Goal: Task Accomplishment & Management: Manage account settings

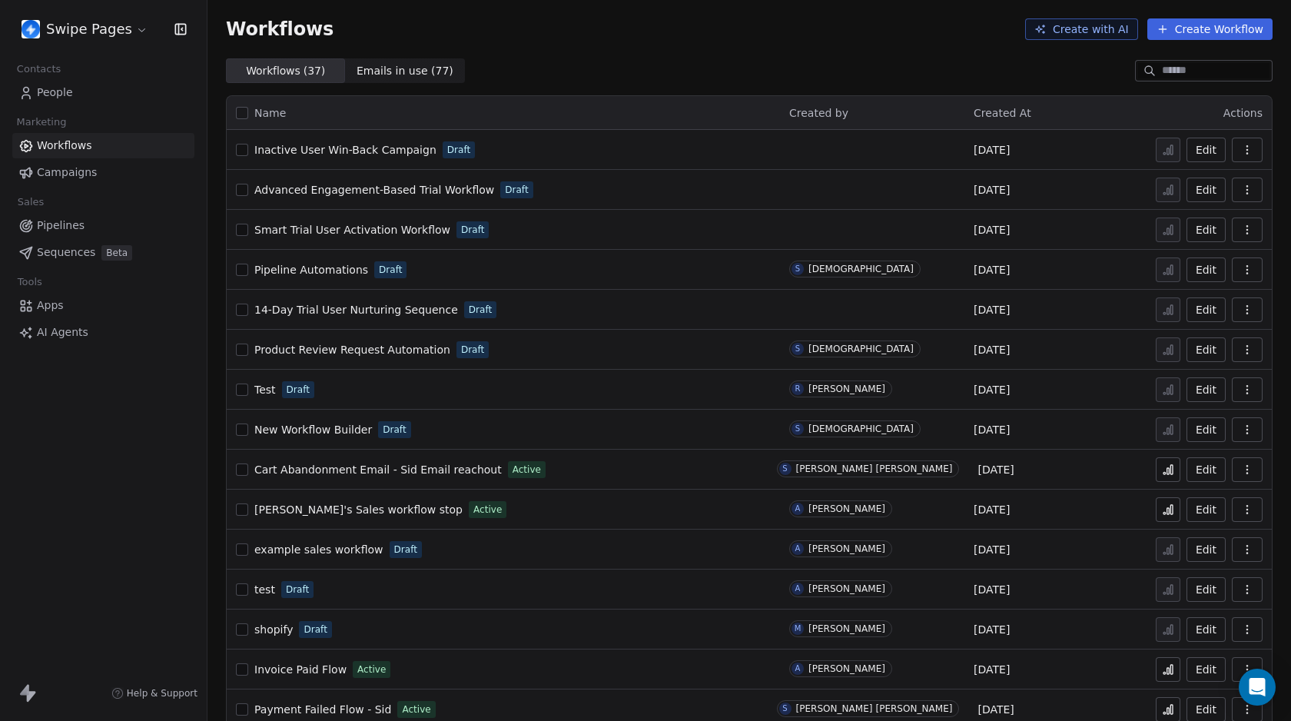
click at [1102, 30] on button "Create with AI" at bounding box center [1081, 29] width 113 height 22
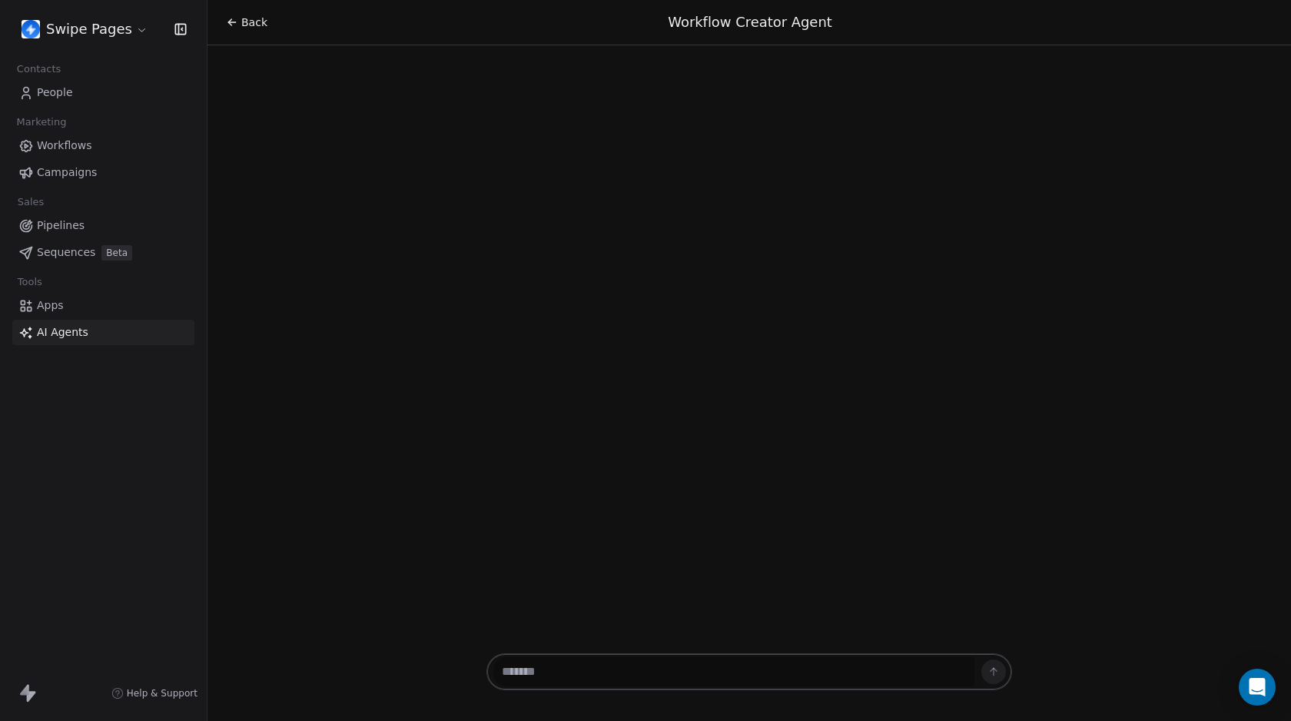
drag, startPoint x: 236, startPoint y: 22, endPoint x: 214, endPoint y: 22, distance: 22.3
click at [234, 22] on icon at bounding box center [232, 22] width 12 height 12
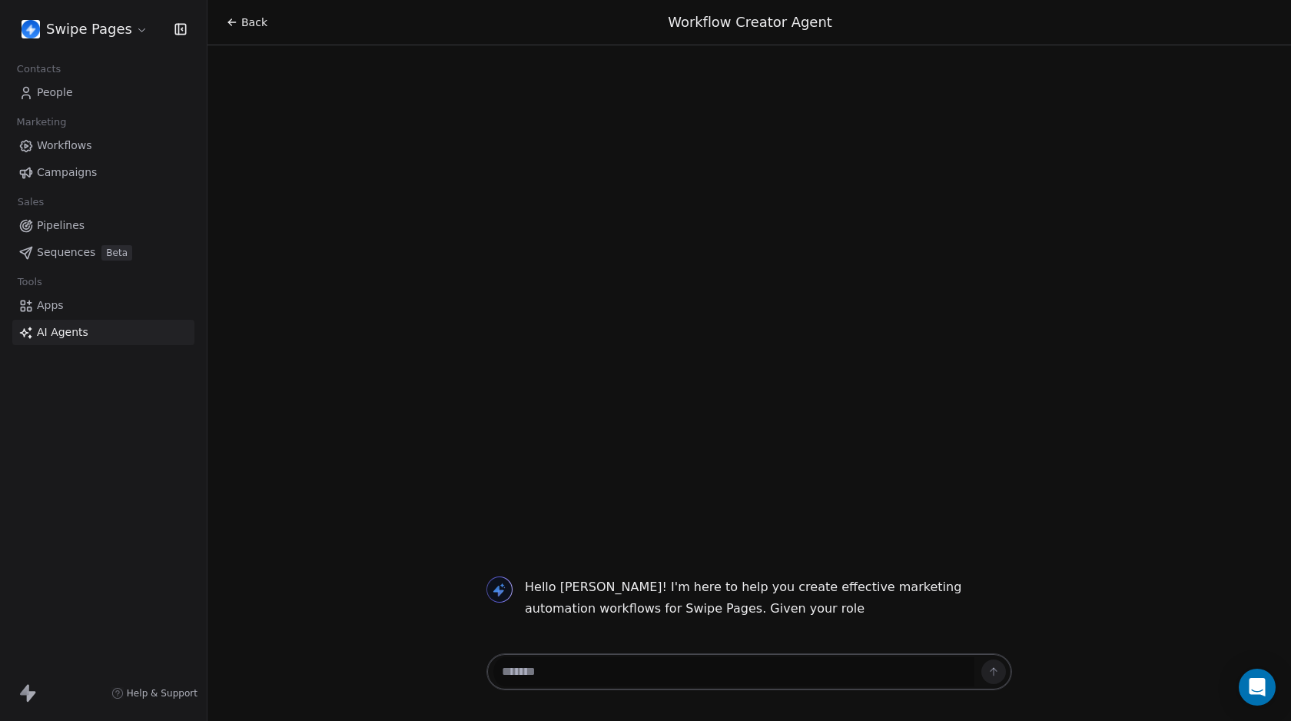
click at [52, 139] on span "Workflows" at bounding box center [64, 146] width 55 height 16
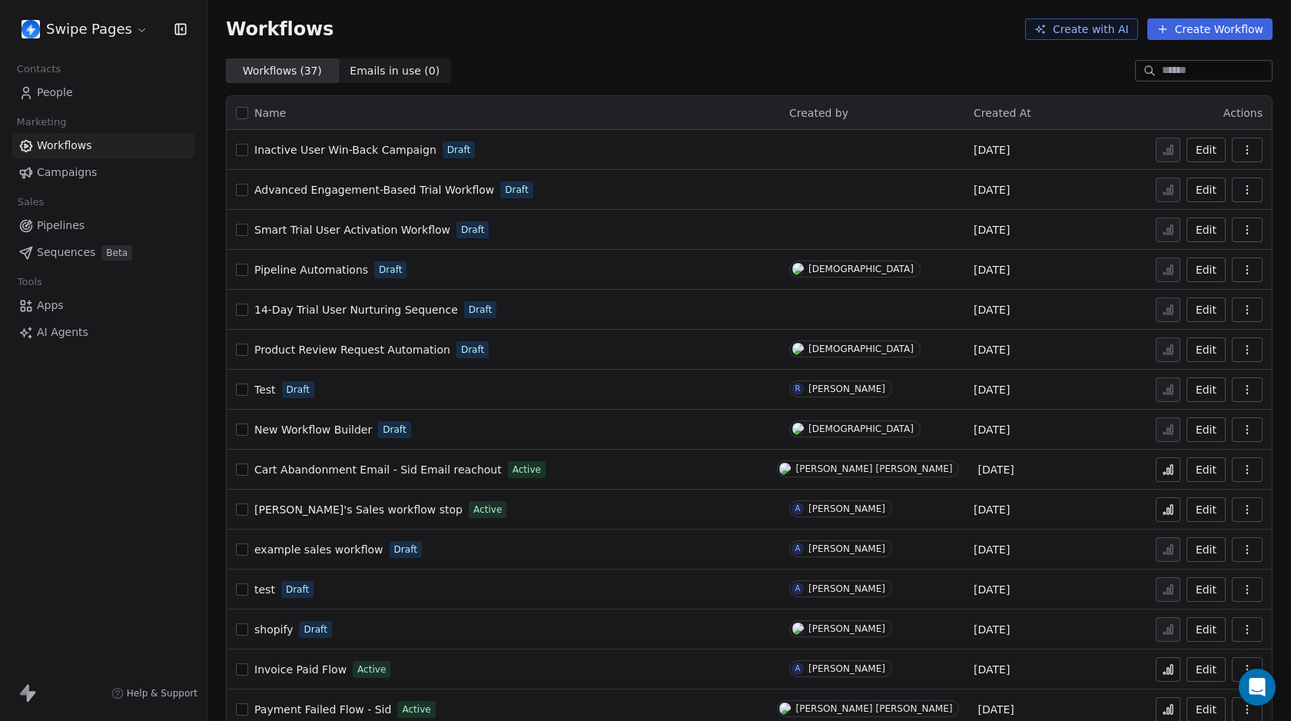
click at [1181, 27] on button "Create Workflow" at bounding box center [1209, 29] width 125 height 22
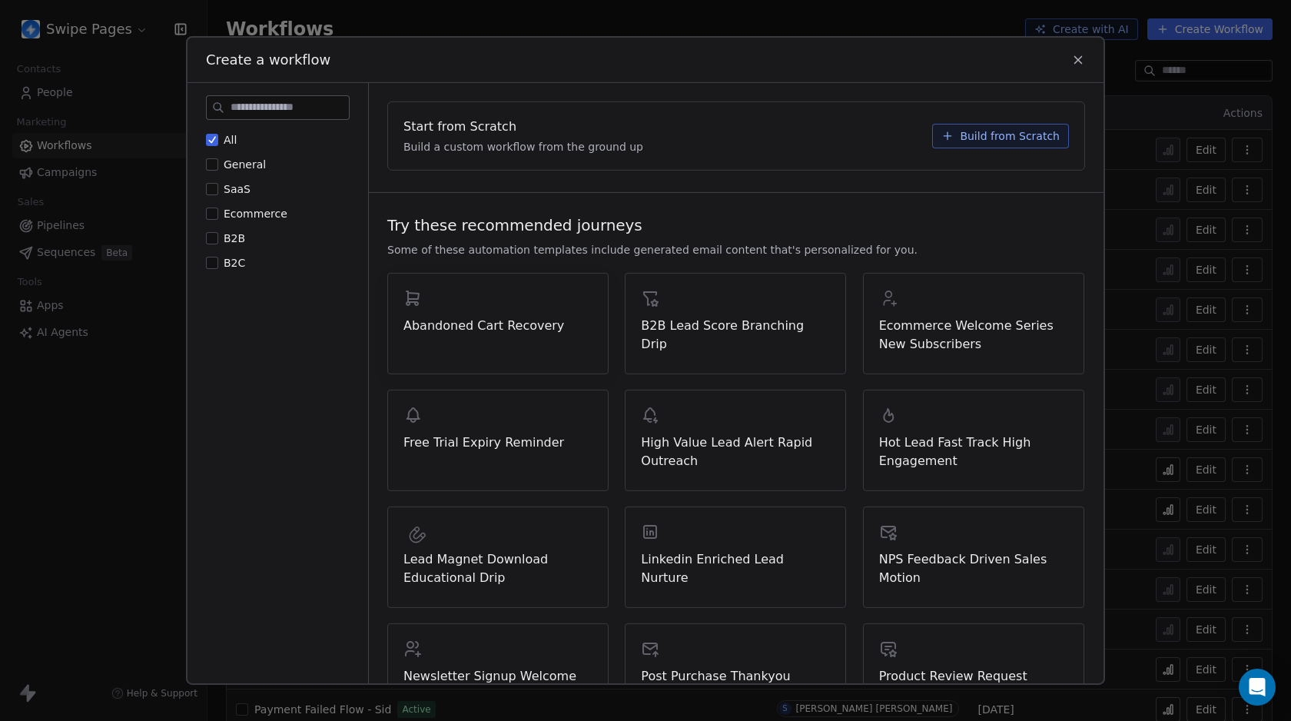
click at [461, 329] on span "Abandoned Cart Recovery" at bounding box center [497, 325] width 189 height 18
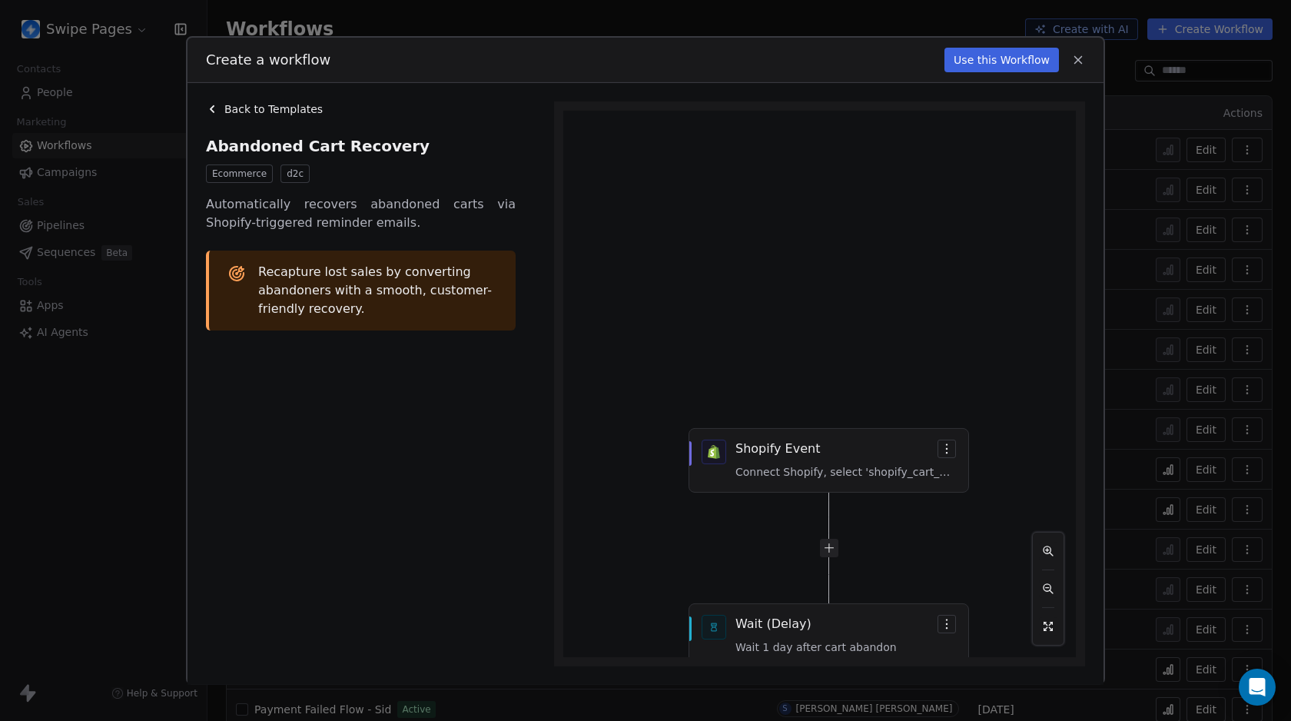
click at [1079, 61] on icon at bounding box center [1078, 60] width 14 height 14
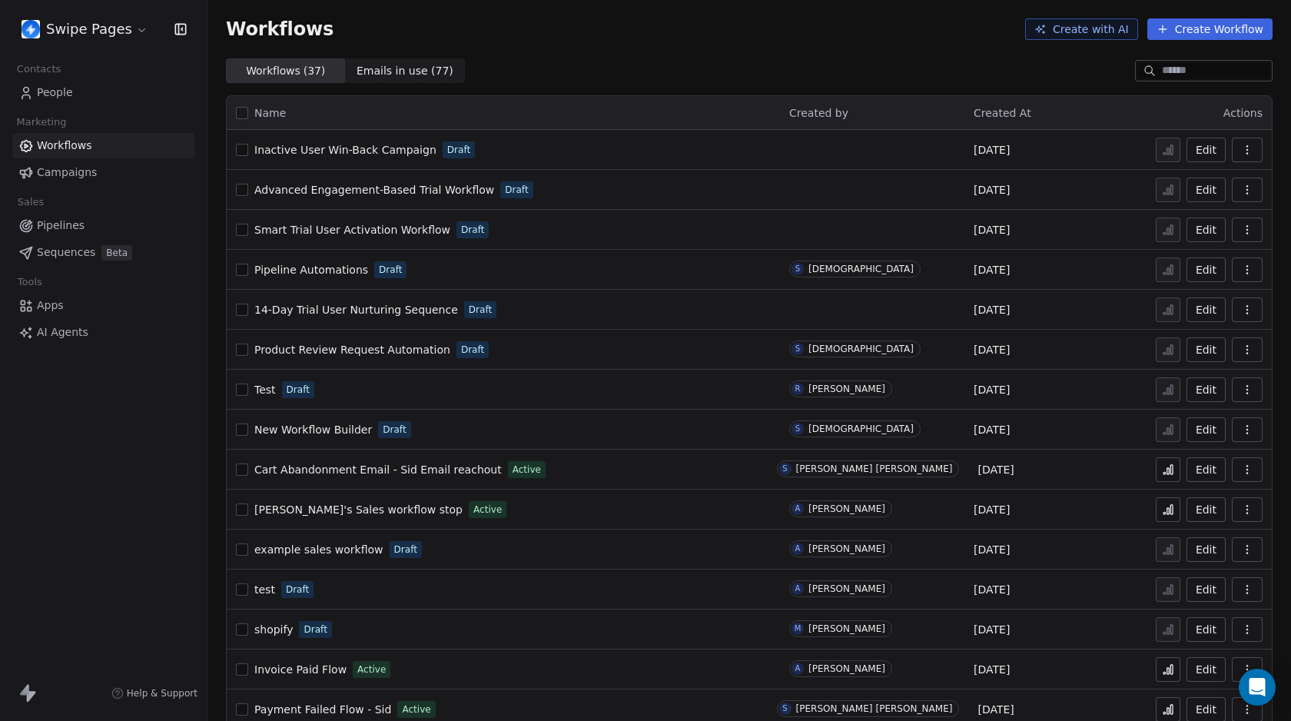
click at [1238, 35] on button "Create Workflow" at bounding box center [1209, 29] width 125 height 22
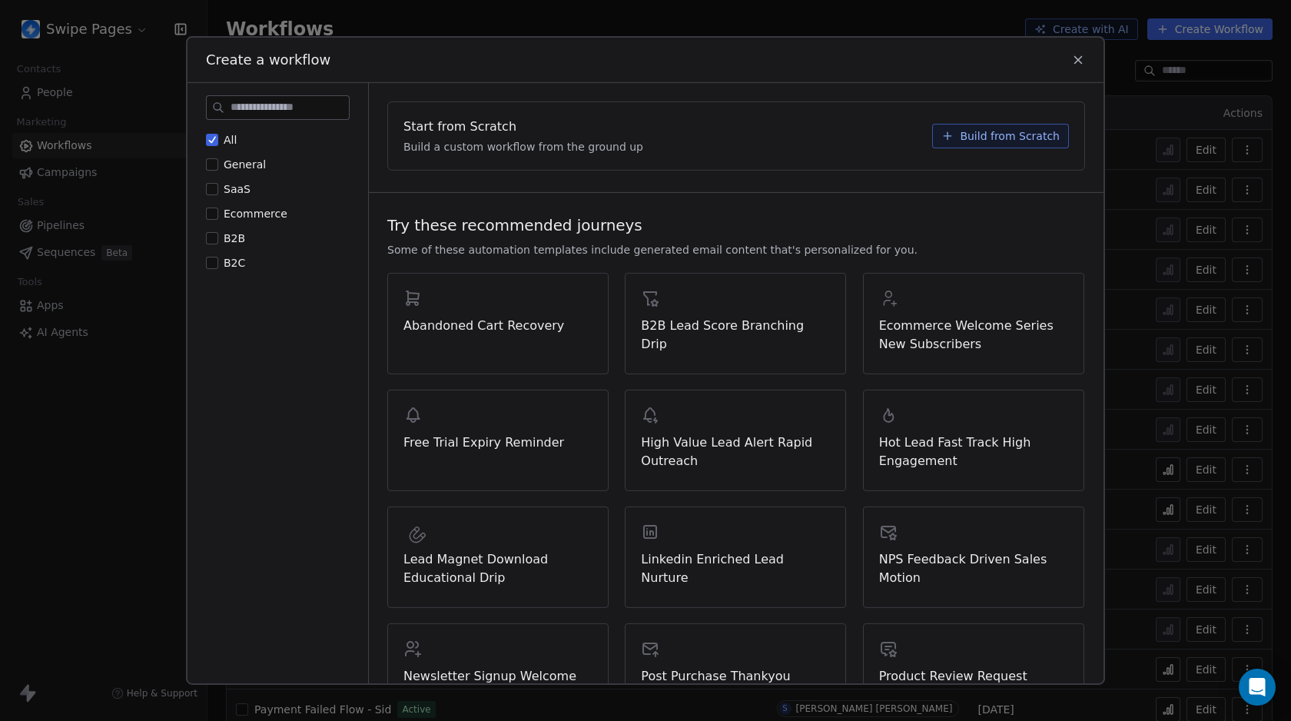
click at [211, 184] on button "SaaS" at bounding box center [212, 188] width 12 height 15
click at [941, 134] on icon at bounding box center [947, 136] width 12 height 12
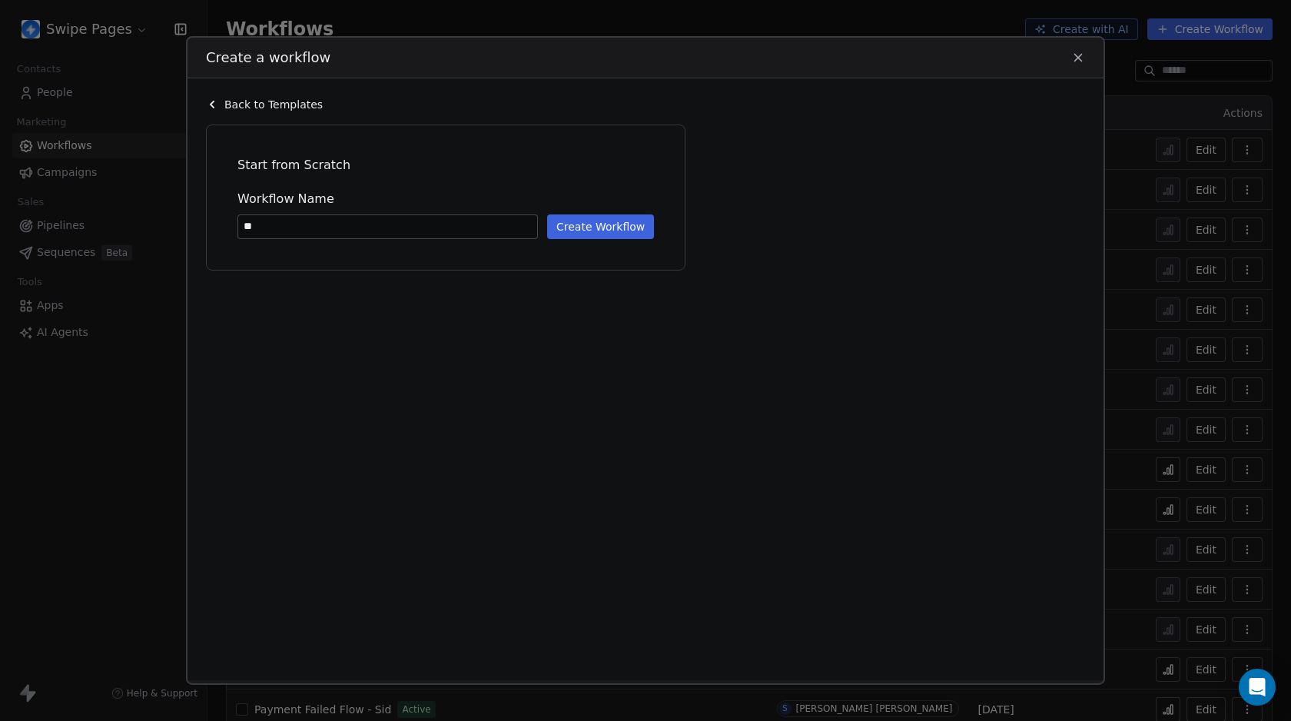
type input "*"
type input "**********"
click at [613, 225] on button "Create Workflow" at bounding box center [600, 226] width 107 height 25
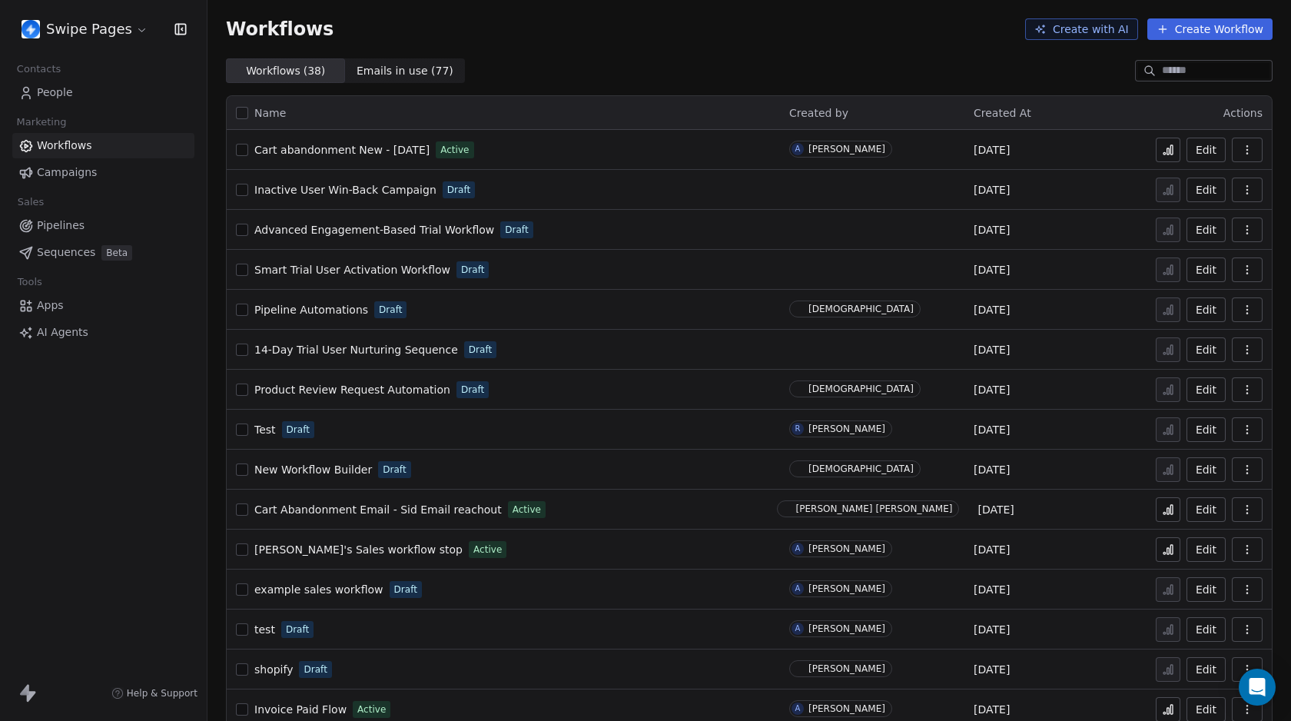
click at [86, 38] on html "Swipe Pages Contacts People Marketing Workflows Campaigns Sales Pipelines Seque…" at bounding box center [645, 360] width 1291 height 721
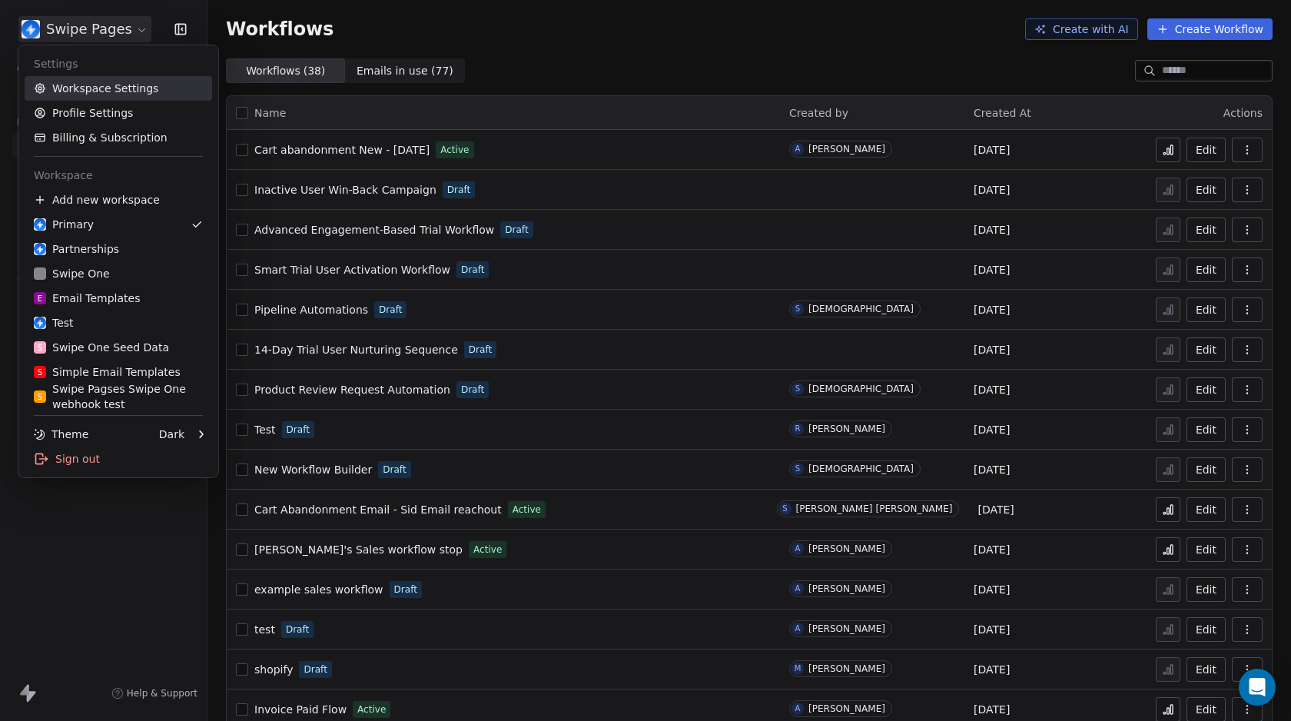
click at [86, 85] on link "Workspace Settings" at bounding box center [118, 88] width 187 height 25
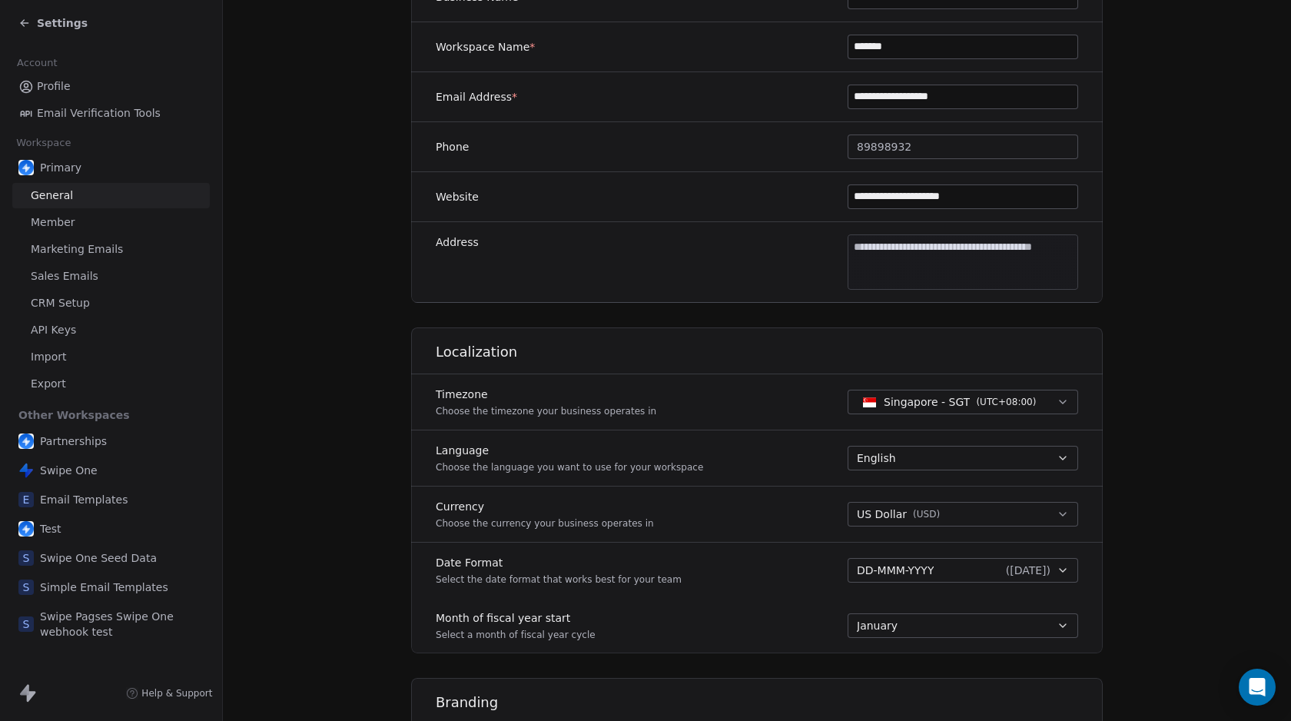
scroll to position [323, 0]
click at [57, 325] on span "API Keys" at bounding box center [53, 330] width 45 height 16
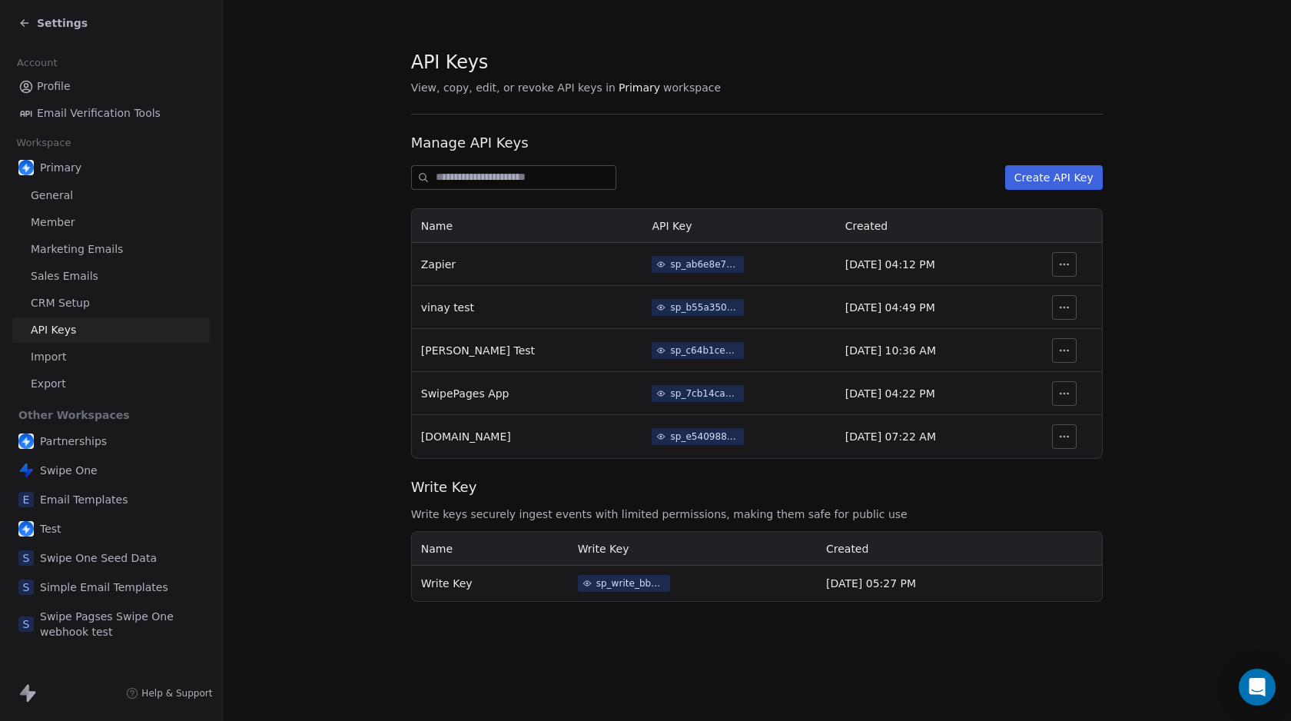
click at [596, 587] on div "sp_write_bb4204df20bf4472ba3aee1e8a966218" at bounding box center [630, 583] width 69 height 14
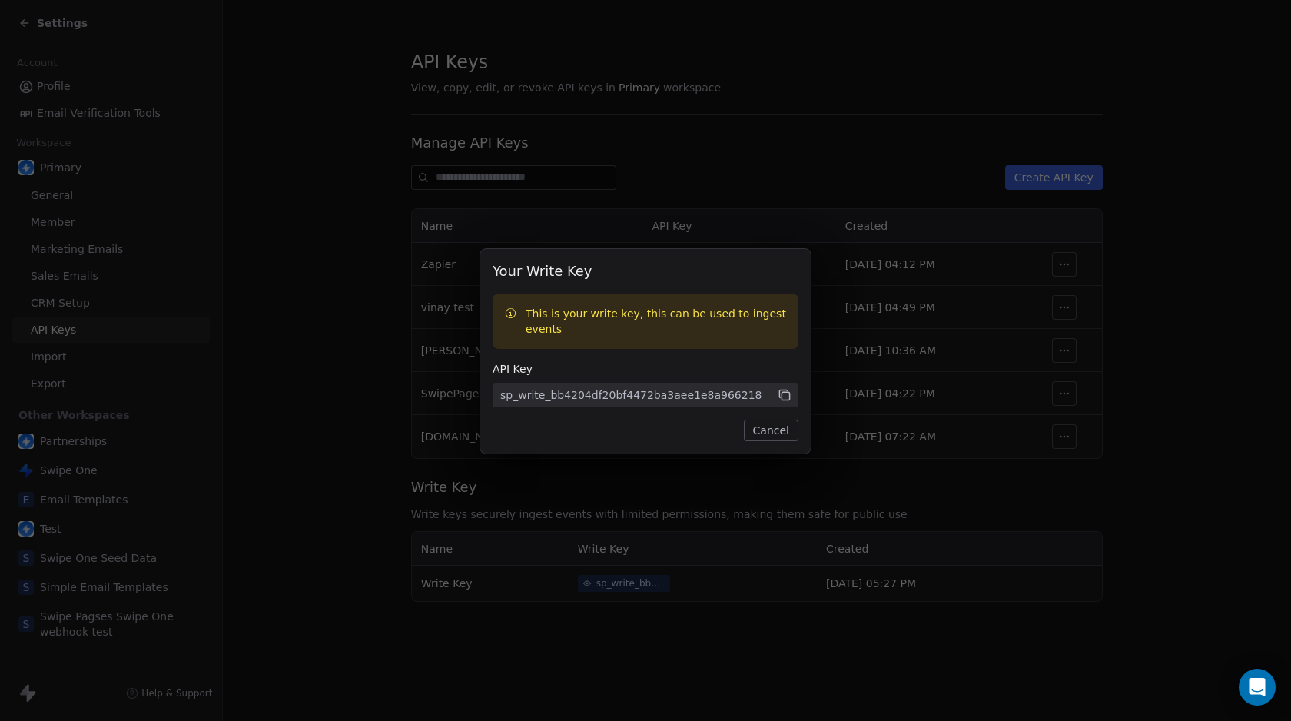
click at [790, 396] on icon at bounding box center [784, 395] width 14 height 14
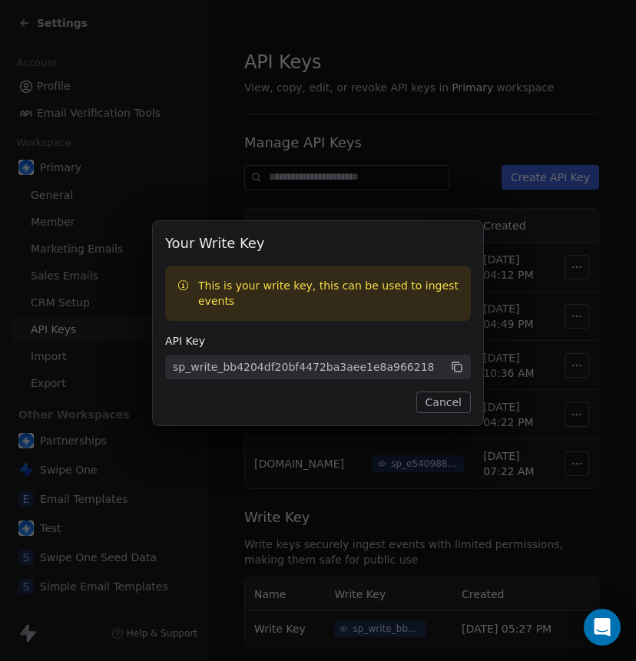
click at [436, 401] on button "Cancel" at bounding box center [443, 403] width 55 height 22
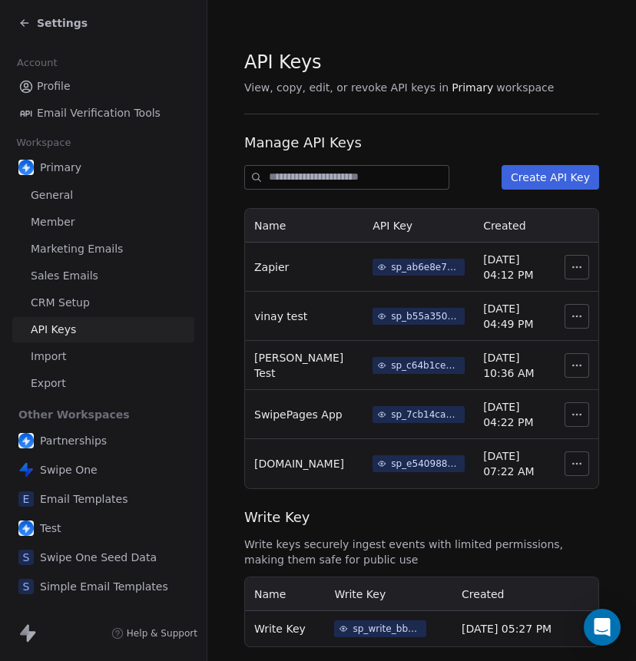
click at [476, 77] on div "API Keys View, copy, edit, or revoke API keys in Primary workspace" at bounding box center [421, 72] width 355 height 46
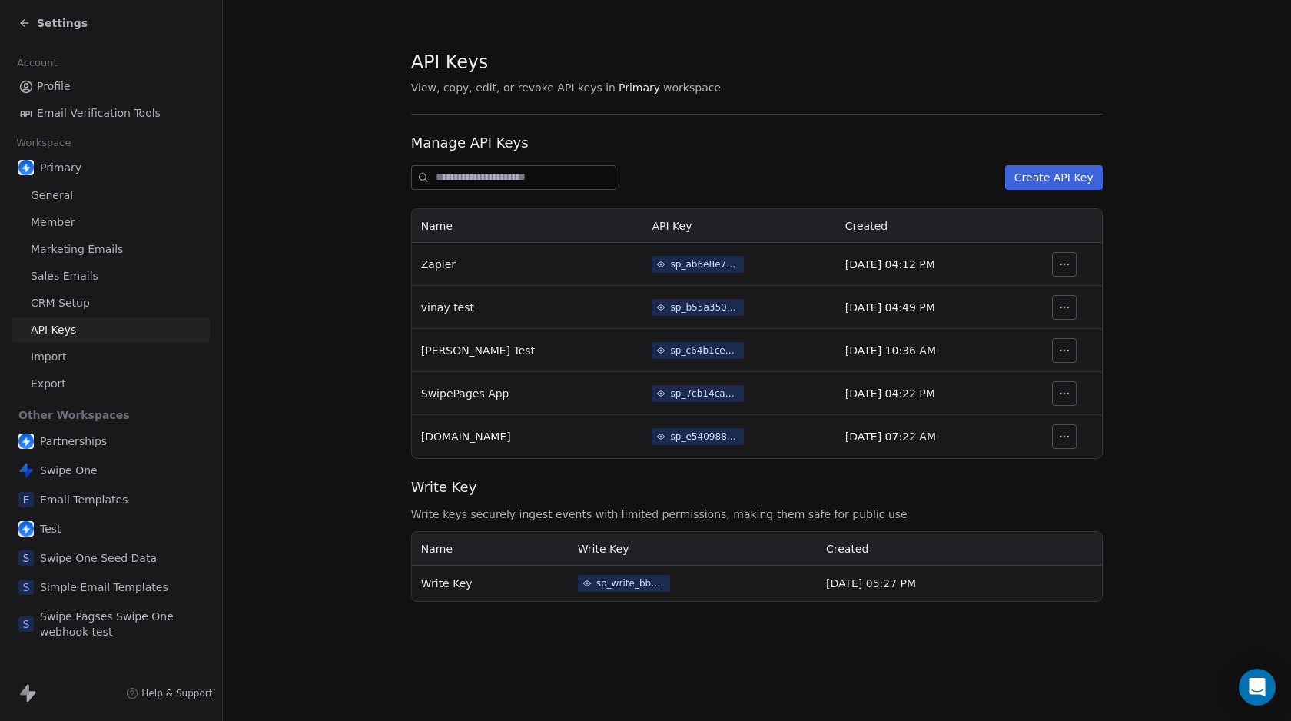
click at [18, 20] on icon at bounding box center [24, 23] width 12 height 12
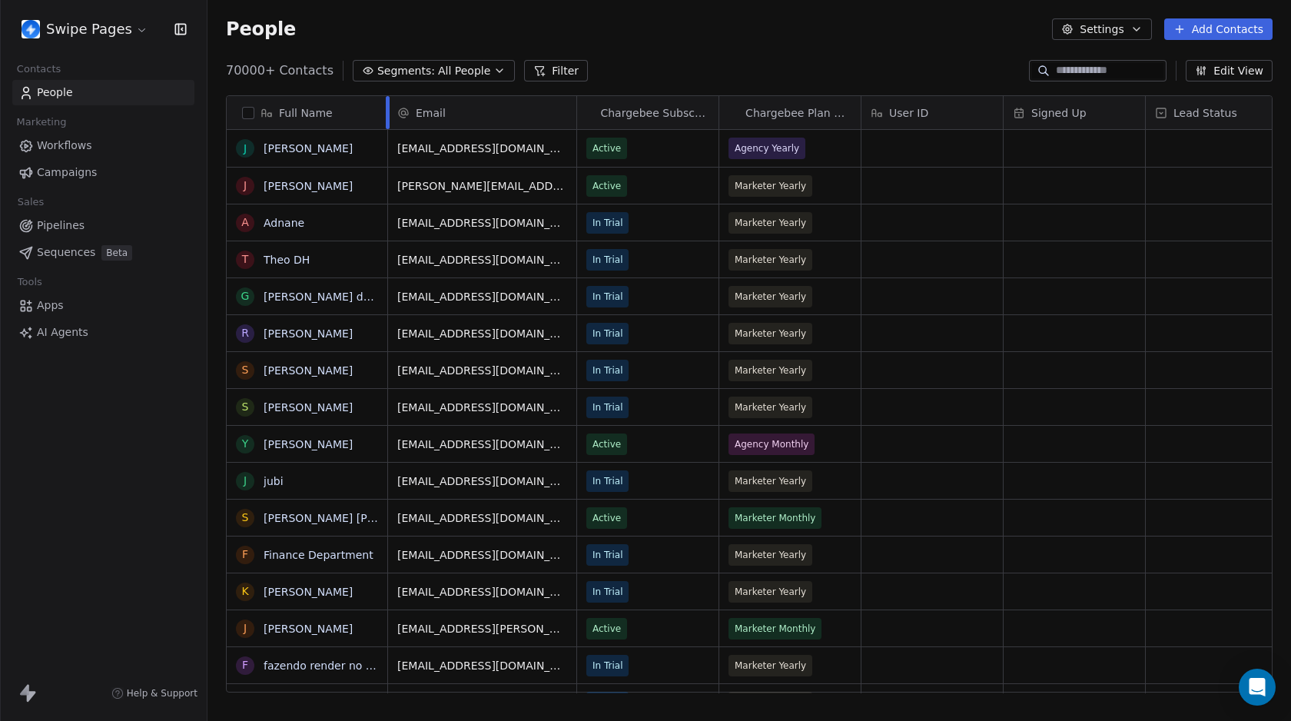
scroll to position [623, 1072]
click at [1045, 70] on div at bounding box center [1043, 70] width 25 height 15
paste input "**********"
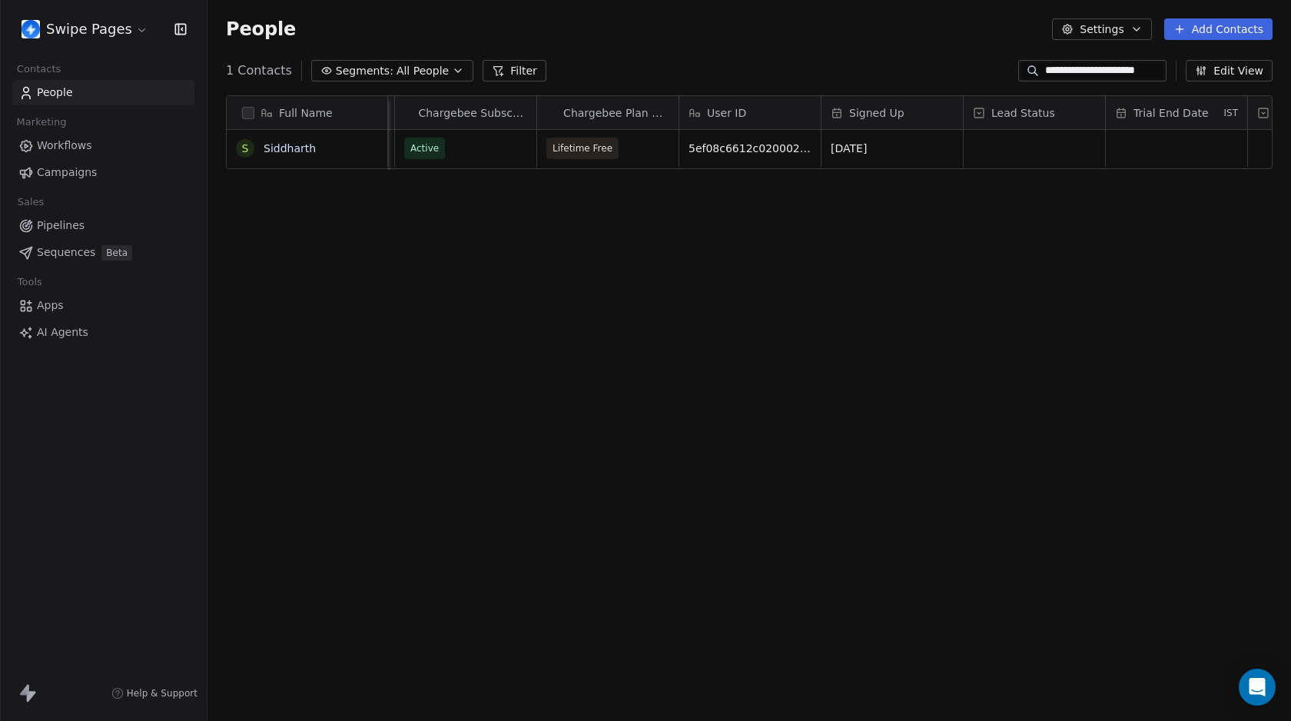
scroll to position [0, 215]
type input "**********"
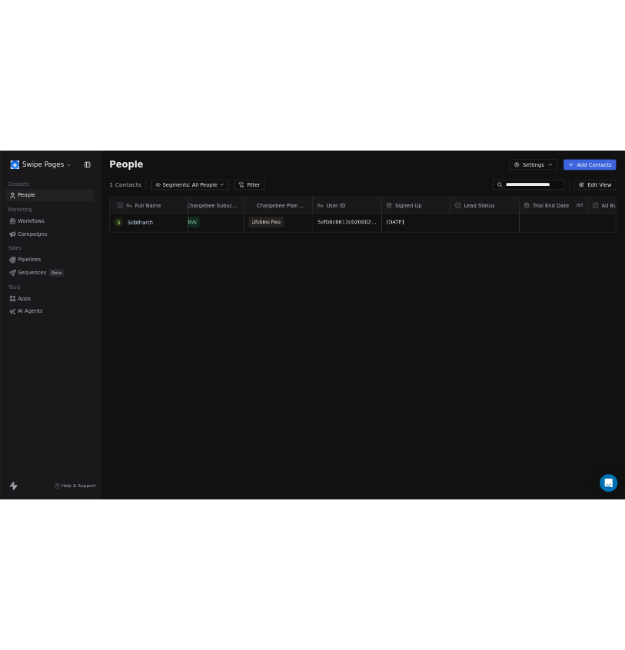
scroll to position [0, 0]
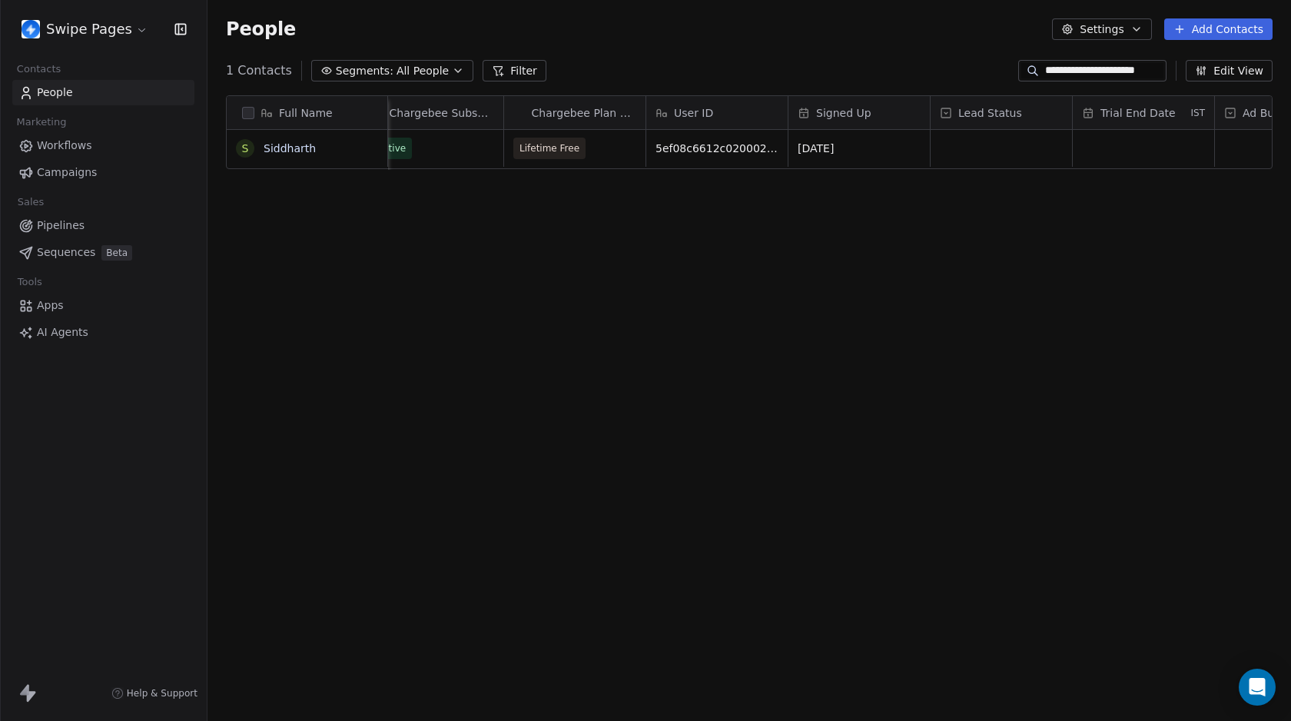
click at [560, 284] on div "Full Name S Siddharth Email Chargebee Subscription Status Chargebee Plan Name U…" at bounding box center [748, 400] width 1083 height 634
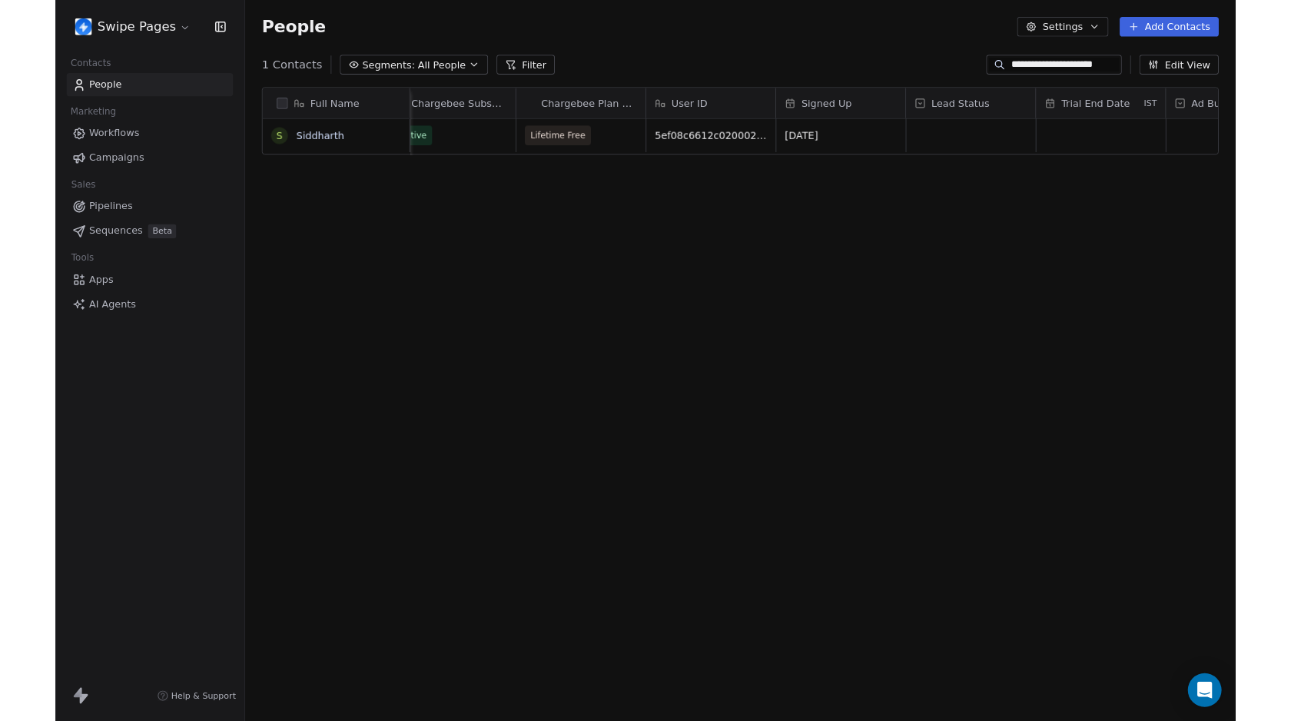
scroll to position [623, 1072]
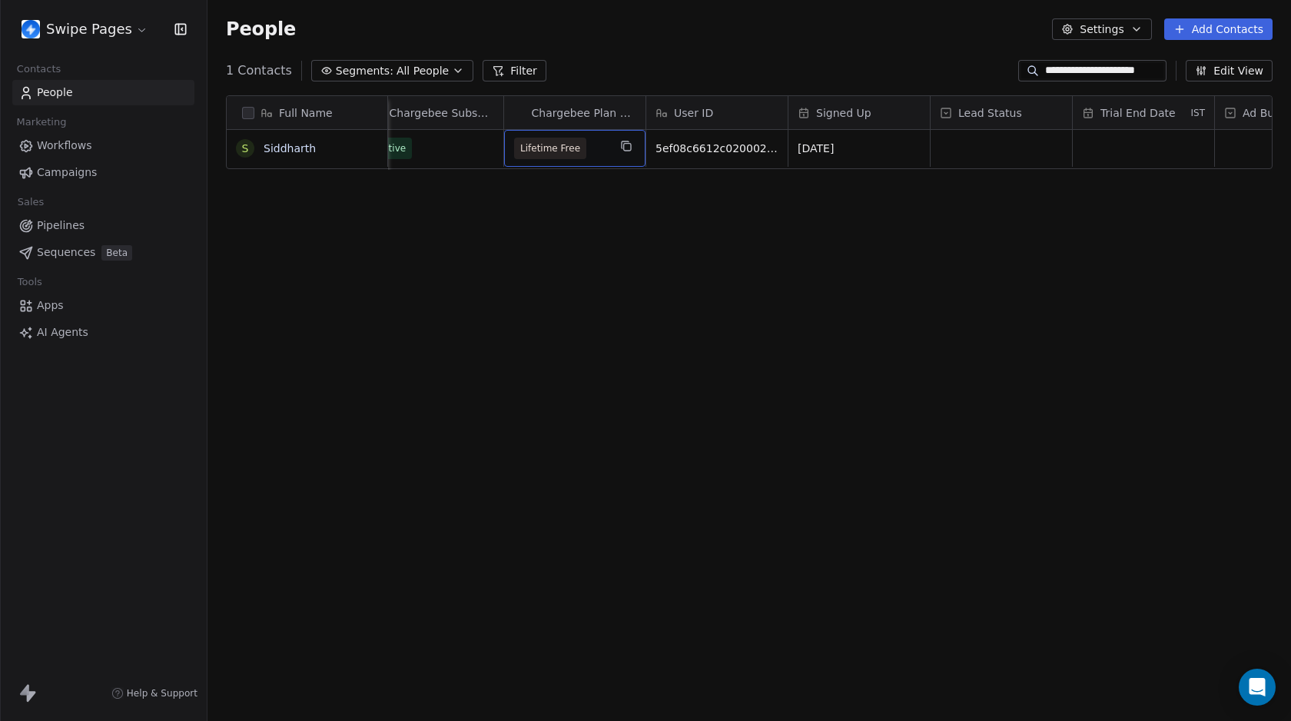
click at [601, 148] on span "Lifetime Free" at bounding box center [561, 149] width 94 height 22
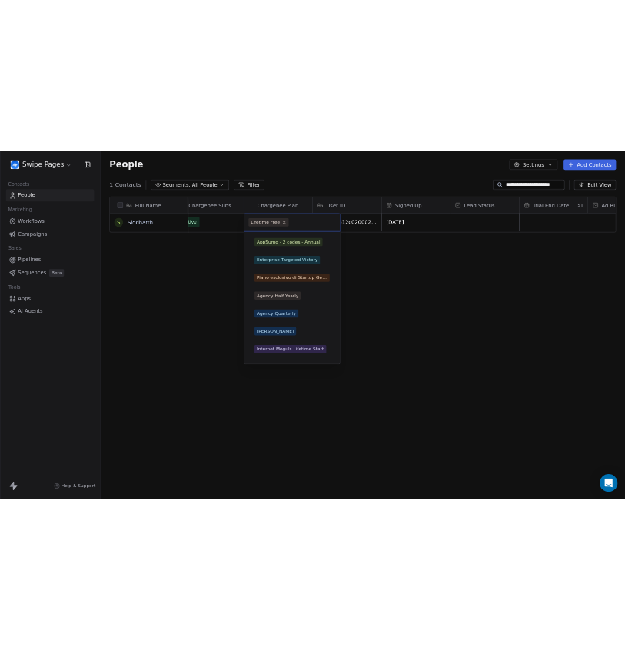
scroll to position [691, 0]
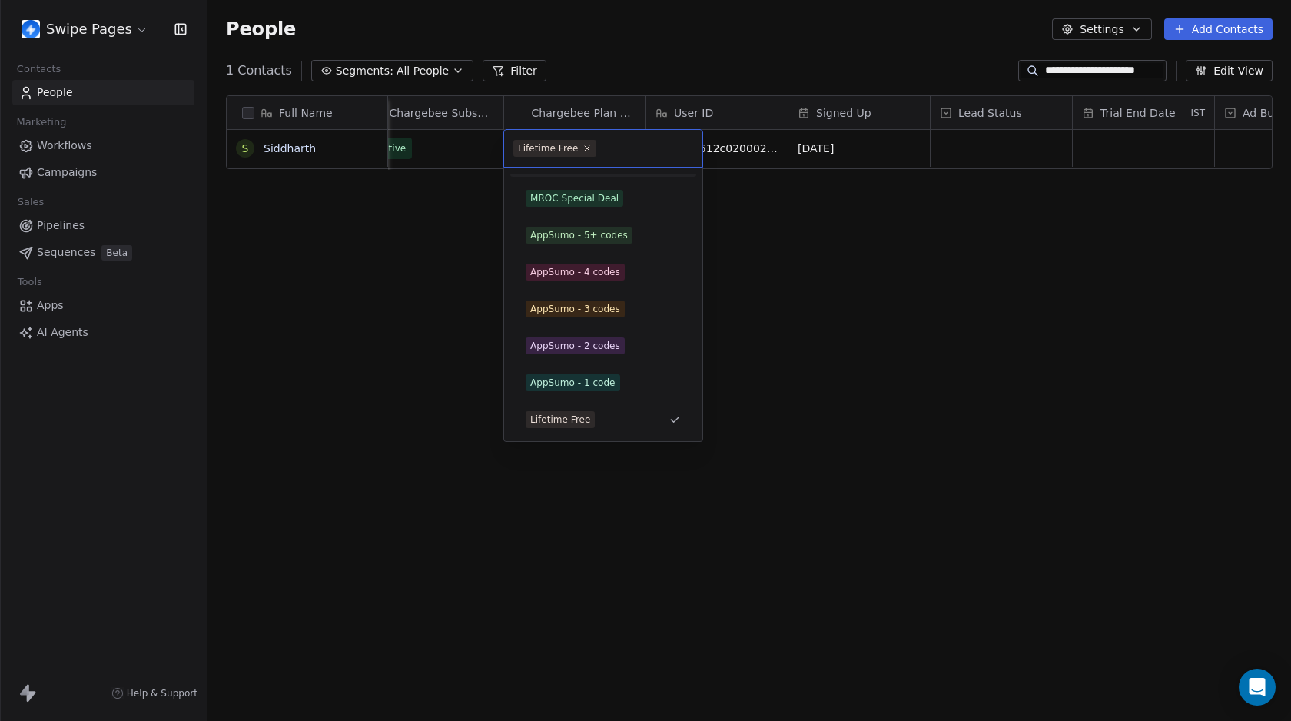
click at [423, 263] on html "**********" at bounding box center [645, 360] width 1291 height 721
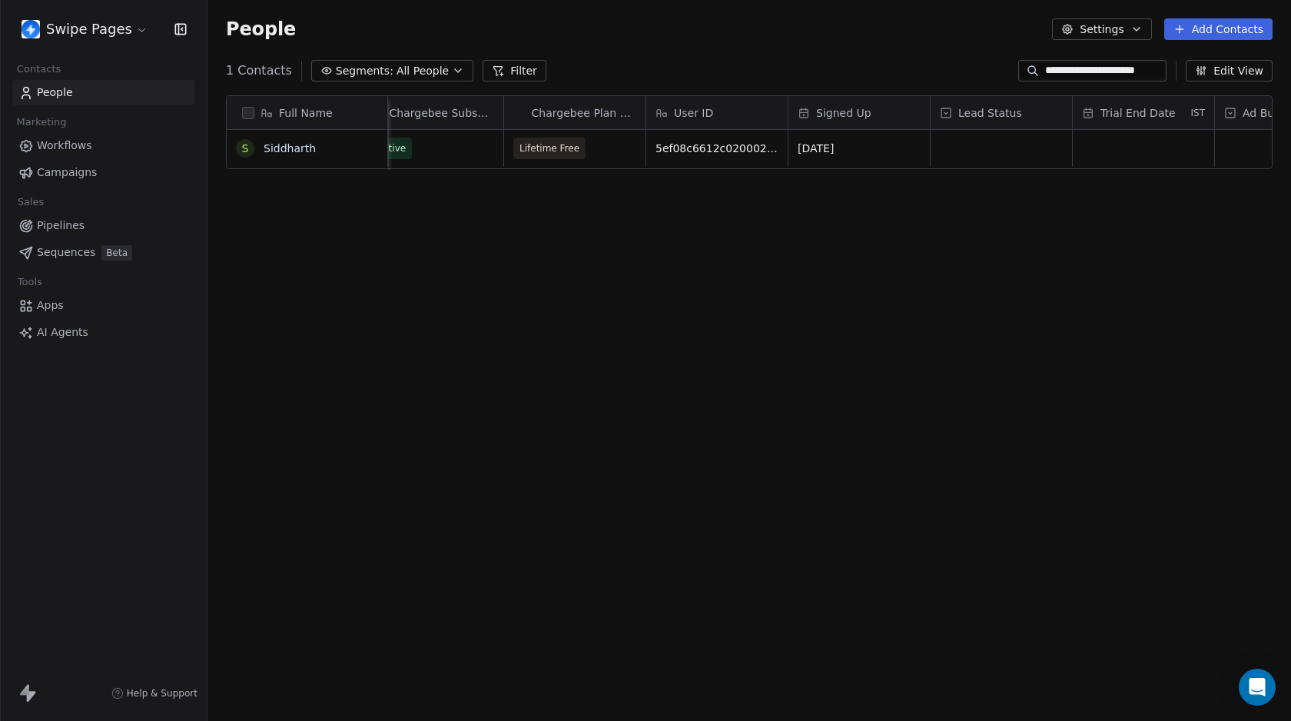
scroll to position [623, 1072]
click at [1082, 71] on input "**********" at bounding box center [1104, 70] width 118 height 15
paste input "**********"
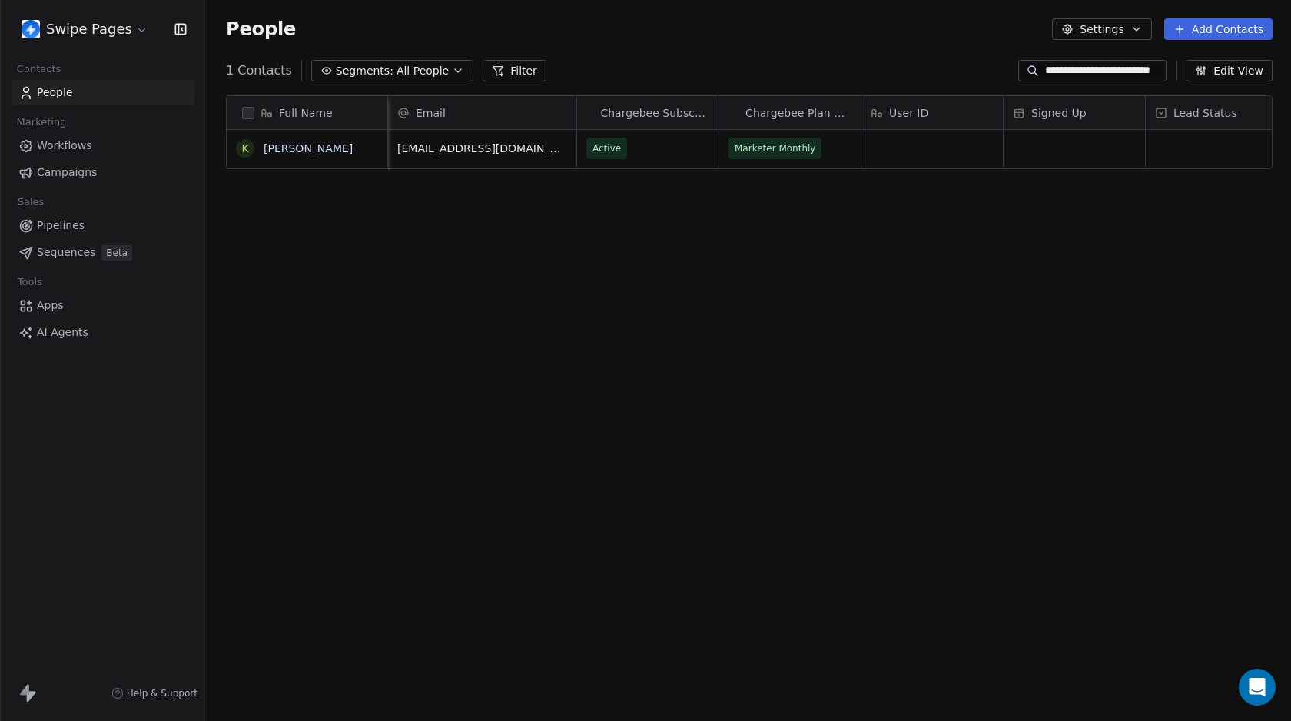
scroll to position [0, 31]
type input "**********"
drag, startPoint x: 63, startPoint y: 140, endPoint x: 80, endPoint y: 159, distance: 25.6
click at [63, 140] on span "Workflows" at bounding box center [64, 146] width 55 height 16
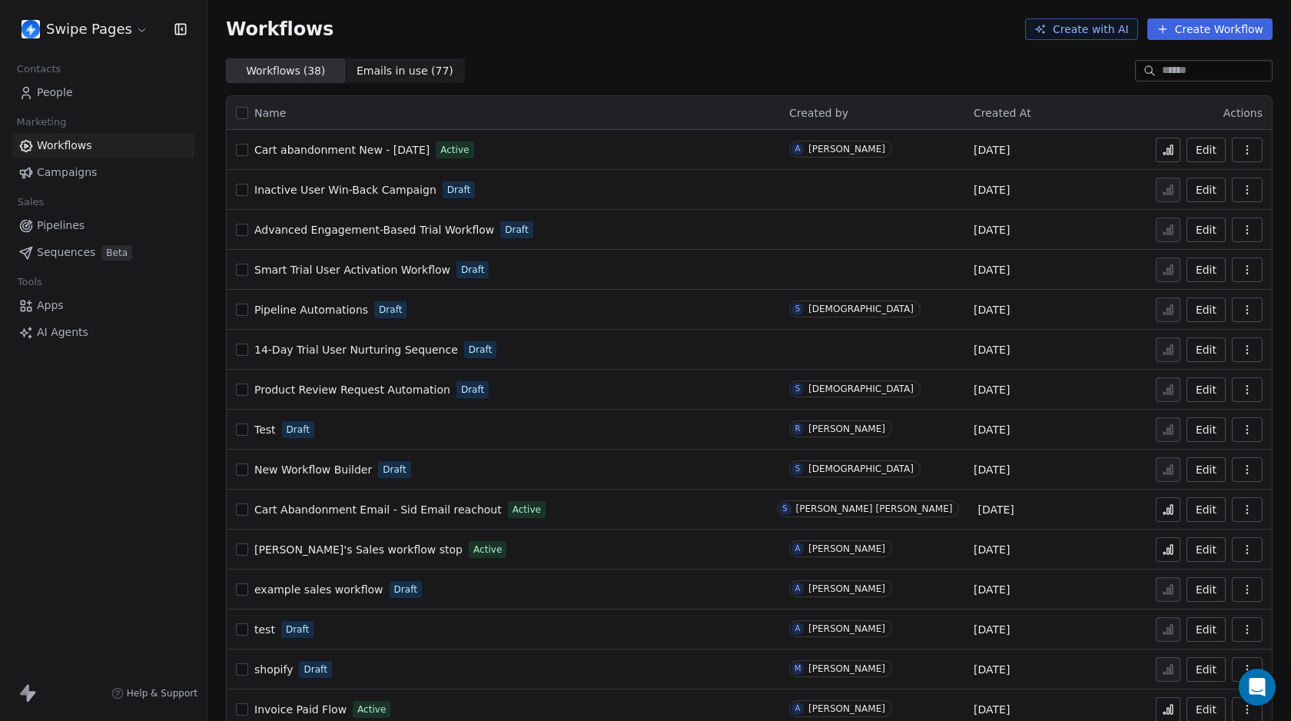
drag, startPoint x: 361, startPoint y: 158, endPoint x: 360, endPoint y: 151, distance: 7.8
click at [361, 158] on div "Cart abandonment New - Aug 11/2025 Active" at bounding box center [503, 150] width 535 height 22
click at [360, 151] on span "Cart abandonment New - [DATE]" at bounding box center [341, 150] width 175 height 12
click at [1246, 150] on icon "button" at bounding box center [1246, 149] width 1 height 1
click at [1171, 260] on span "Delete" at bounding box center [1188, 260] width 35 height 15
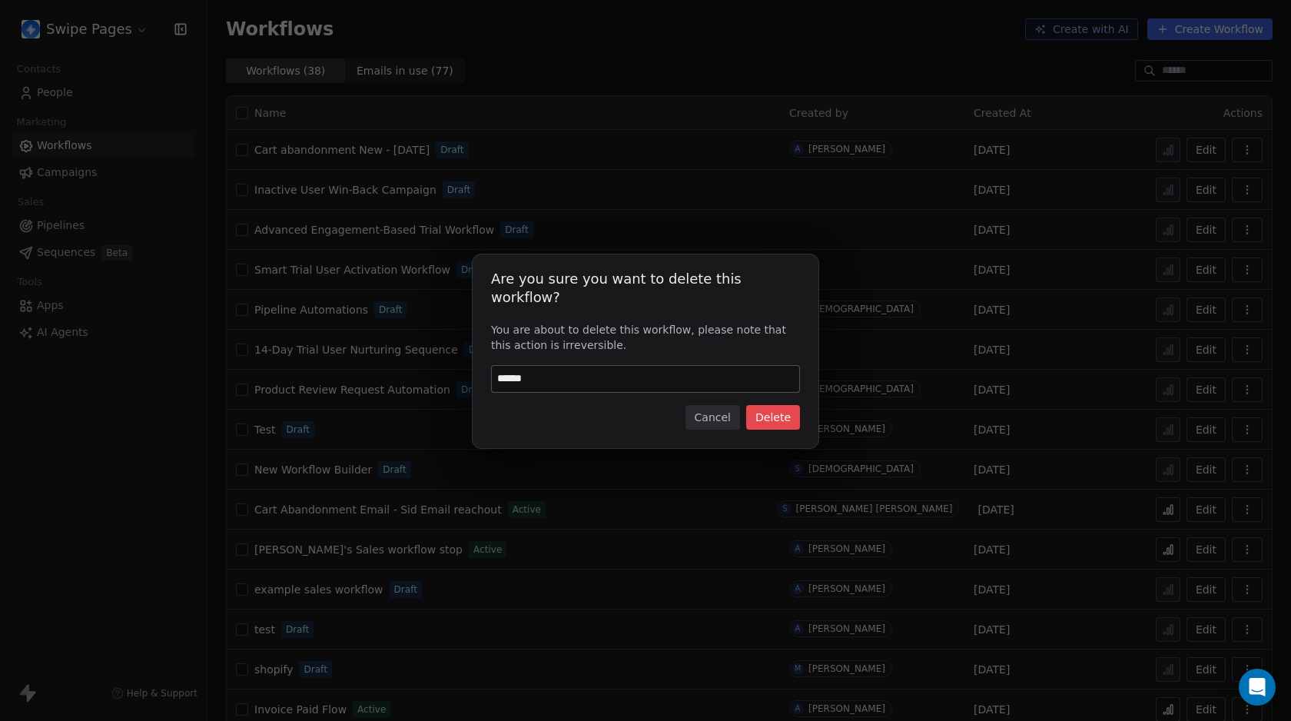
type input "******"
click at [779, 411] on button "Delete" at bounding box center [773, 417] width 54 height 25
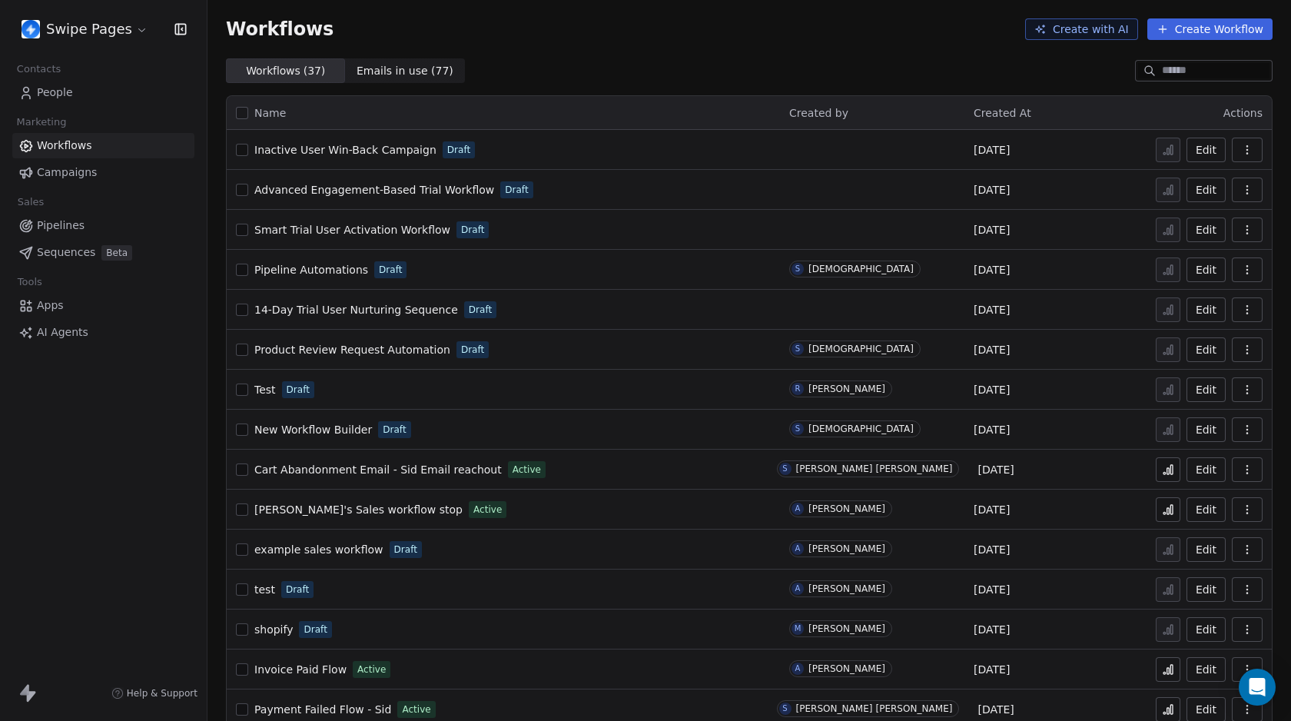
click at [103, 25] on html "Swipe Pages Contacts People Marketing Workflows Campaigns Sales Pipelines Seque…" at bounding box center [645, 360] width 1291 height 721
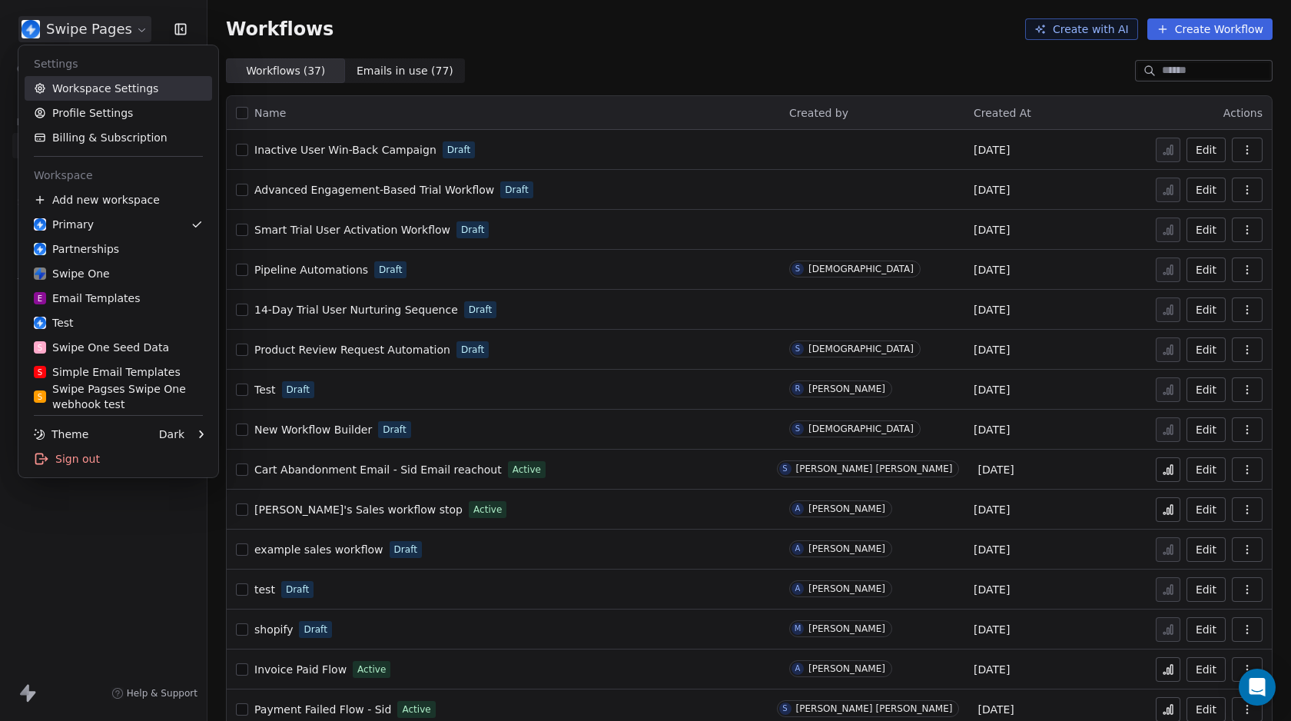
click at [96, 83] on link "Workspace Settings" at bounding box center [118, 88] width 187 height 25
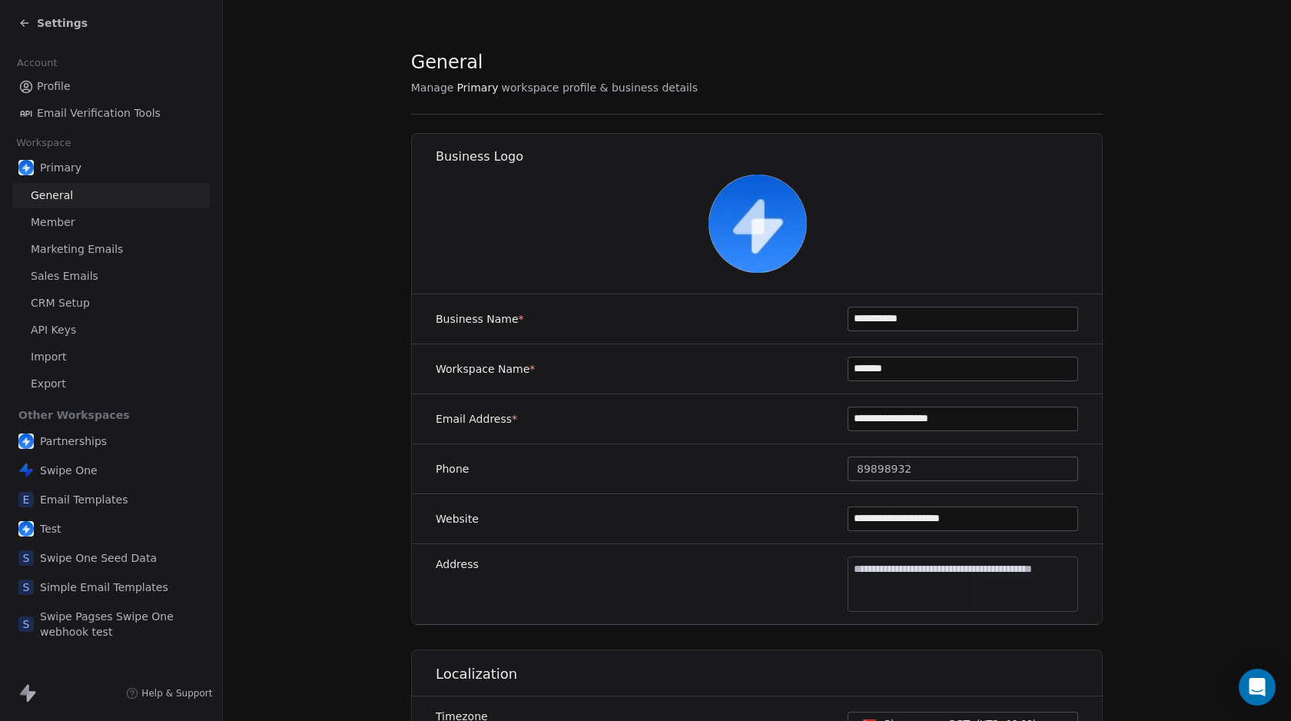
click at [61, 326] on span "API Keys" at bounding box center [53, 330] width 45 height 16
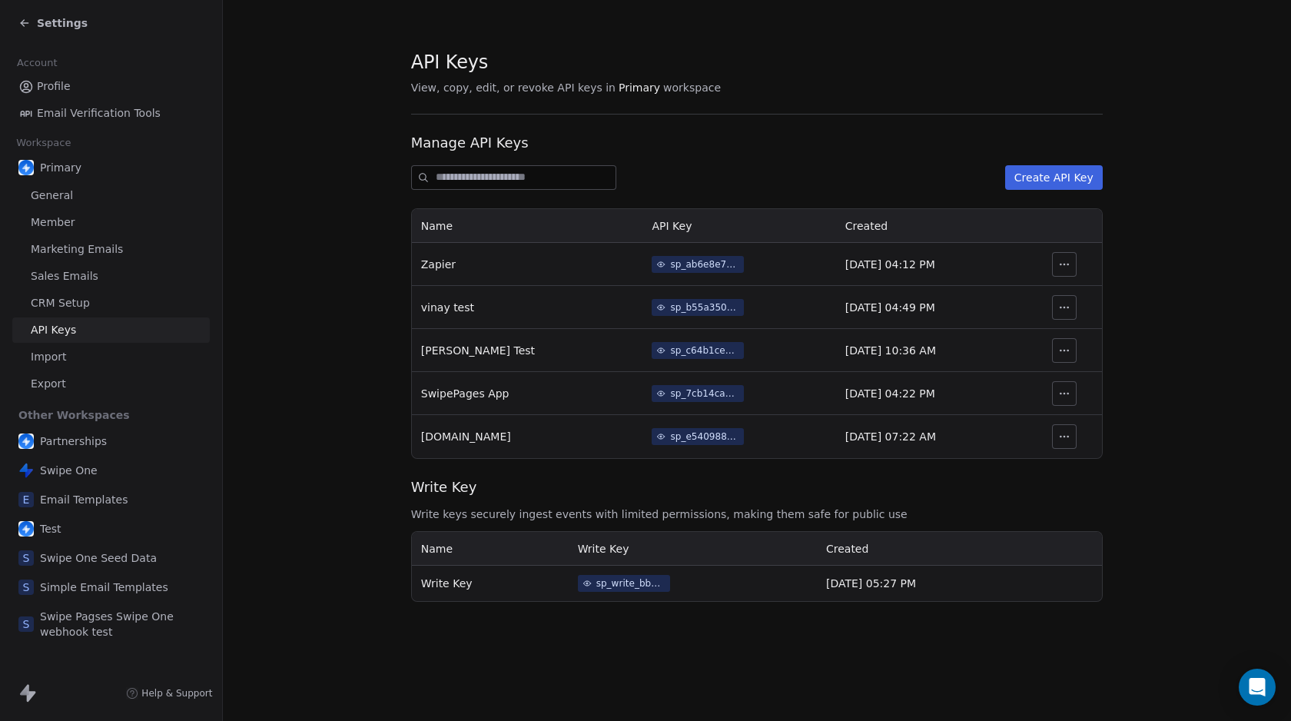
click at [736, 383] on td "sp_7cb14cad467343a891bf99507d4622c5" at bounding box center [738, 393] width 193 height 43
